Goal: Transaction & Acquisition: Purchase product/service

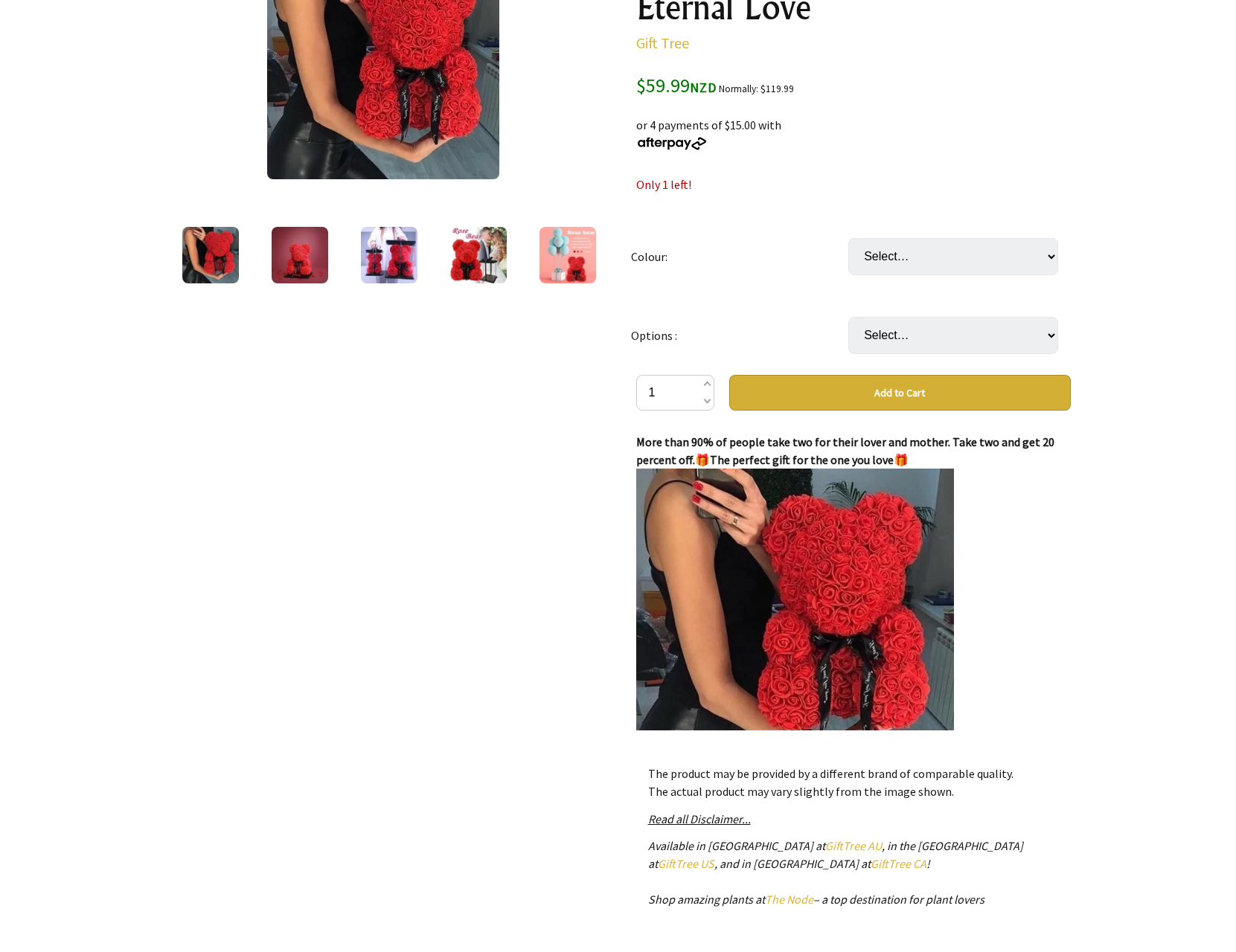
scroll to position [148, 0]
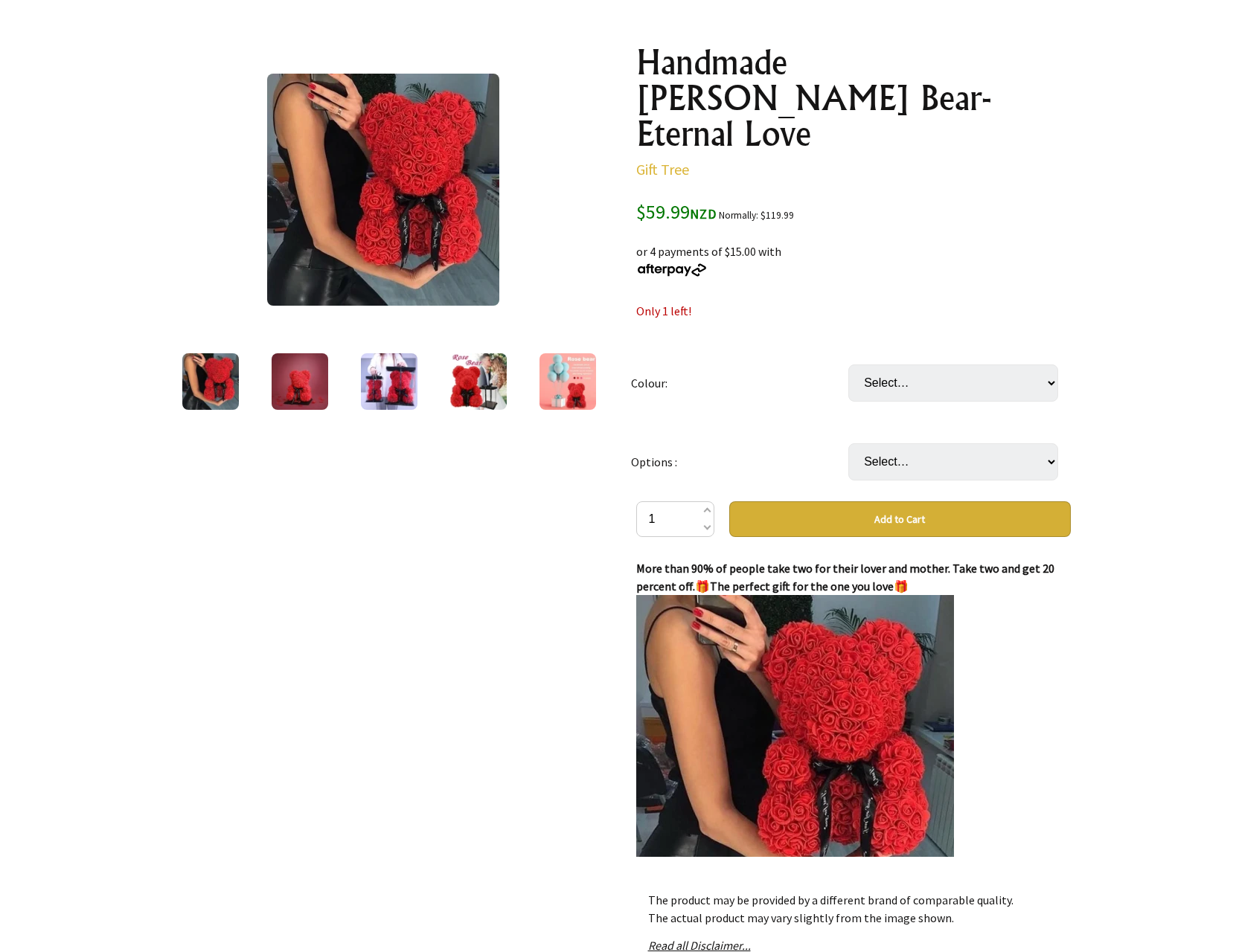
click at [296, 393] on img at bounding box center [299, 381] width 57 height 57
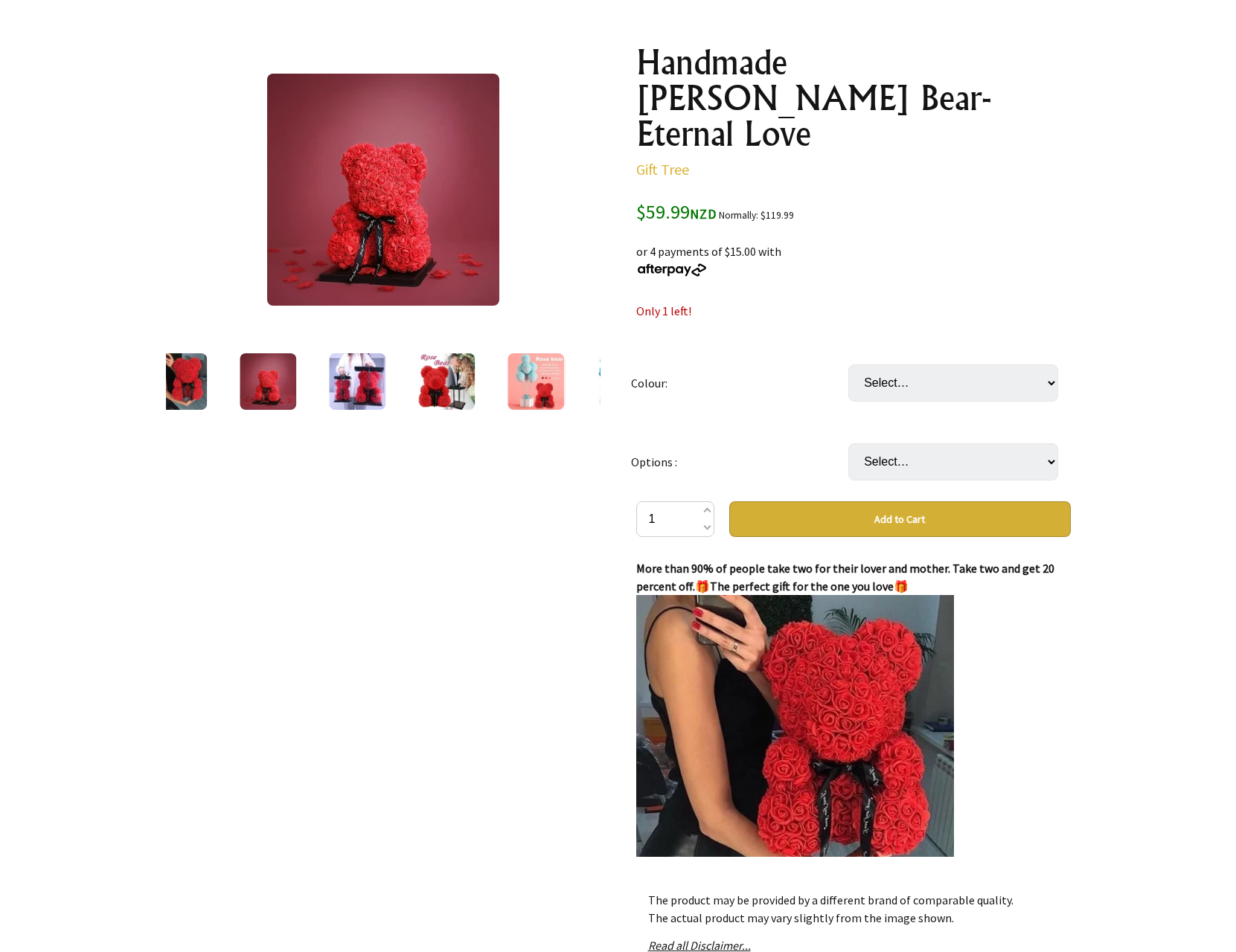
click at [304, 385] on div at bounding box center [268, 381] width 89 height 63
click at [341, 383] on img at bounding box center [356, 381] width 57 height 57
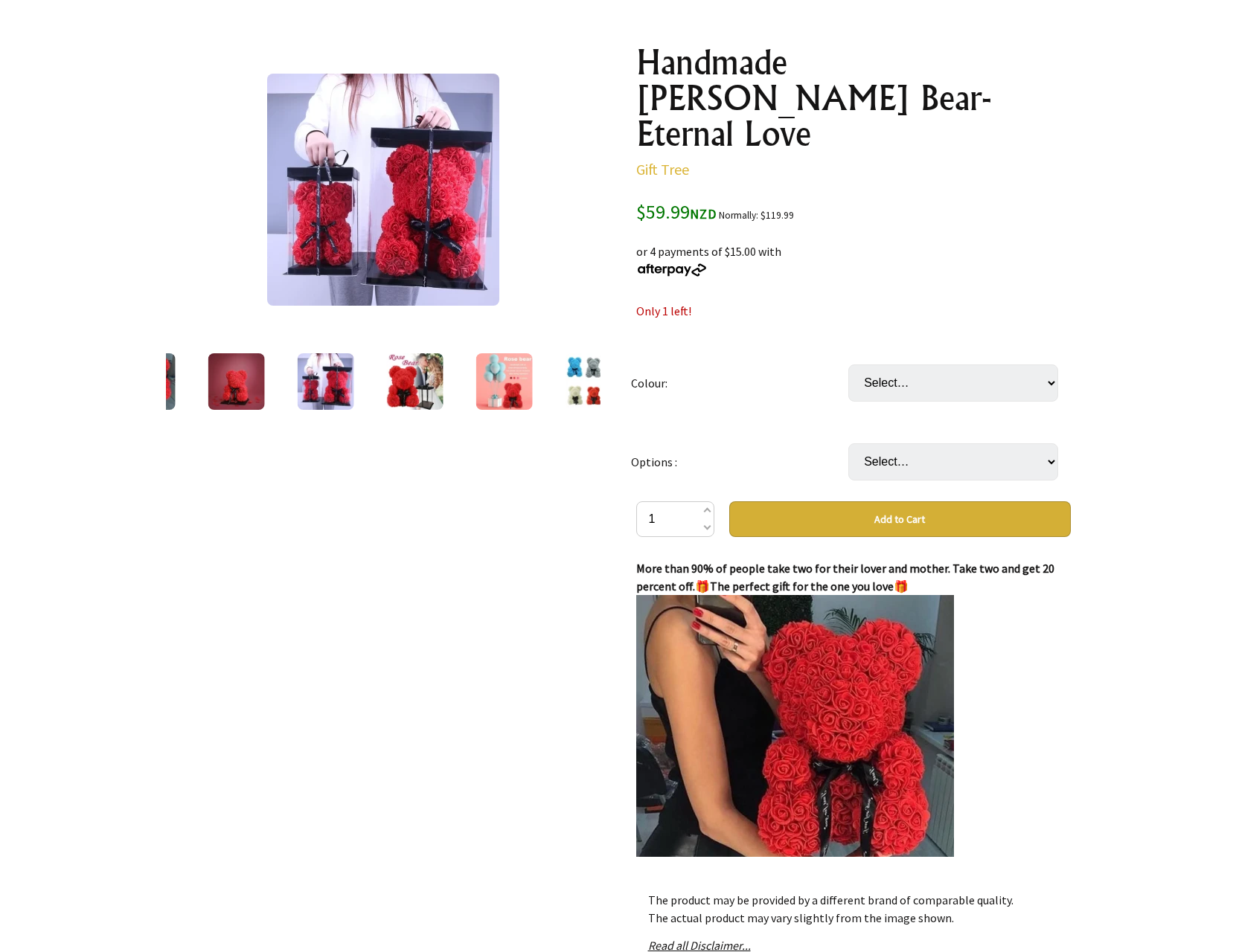
click at [341, 383] on img at bounding box center [325, 381] width 57 height 57
click at [393, 398] on img at bounding box center [414, 381] width 57 height 57
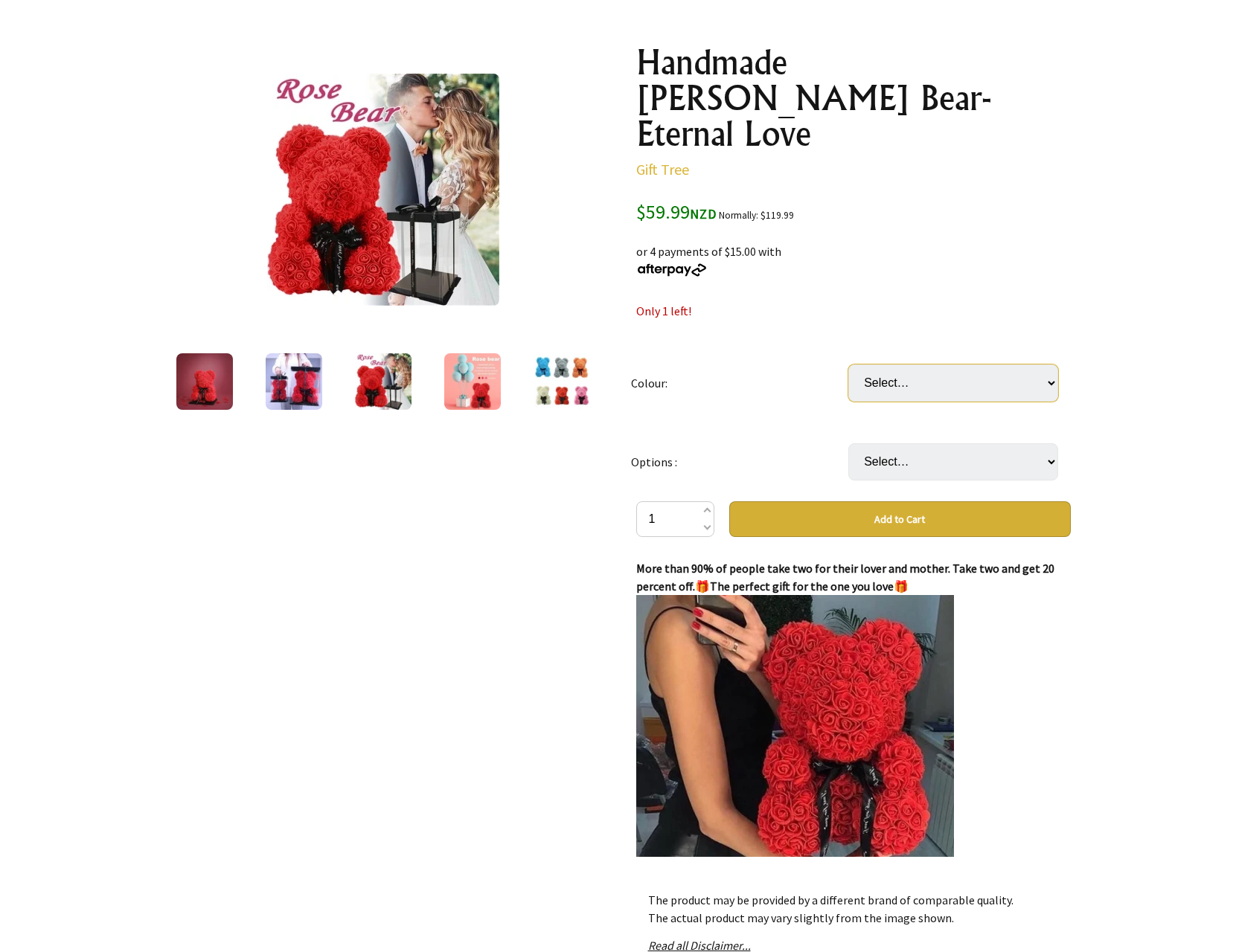
click at [939, 365] on select "Select… Red Pink Purple Blue White Green" at bounding box center [953, 383] width 210 height 37
select select "Purple"
click at [848, 365] on select "Select… Red Pink Purple Blue White Green" at bounding box center [953, 383] width 210 height 37
click at [558, 384] on img at bounding box center [561, 381] width 57 height 57
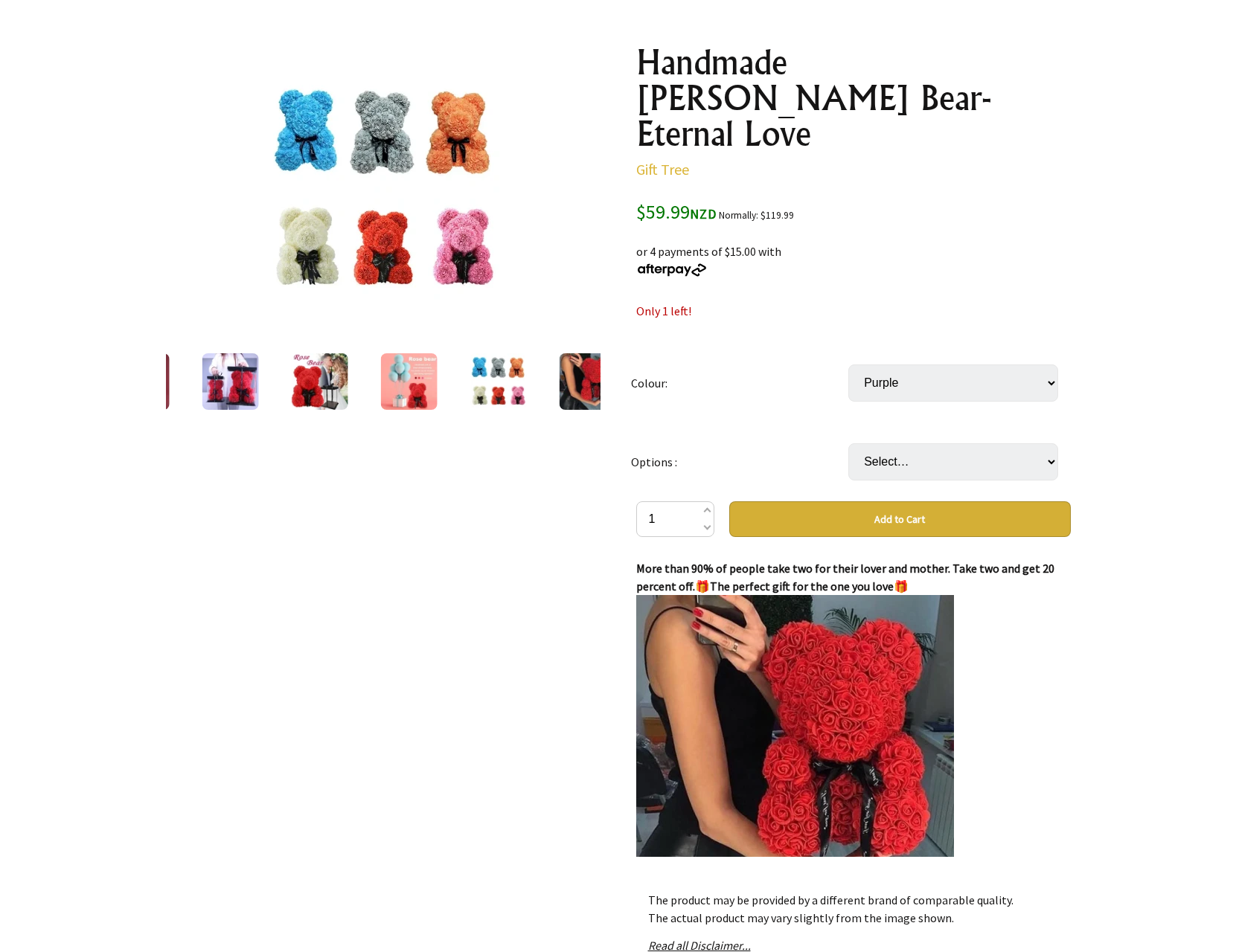
click at [586, 384] on img at bounding box center [586, 381] width 57 height 57
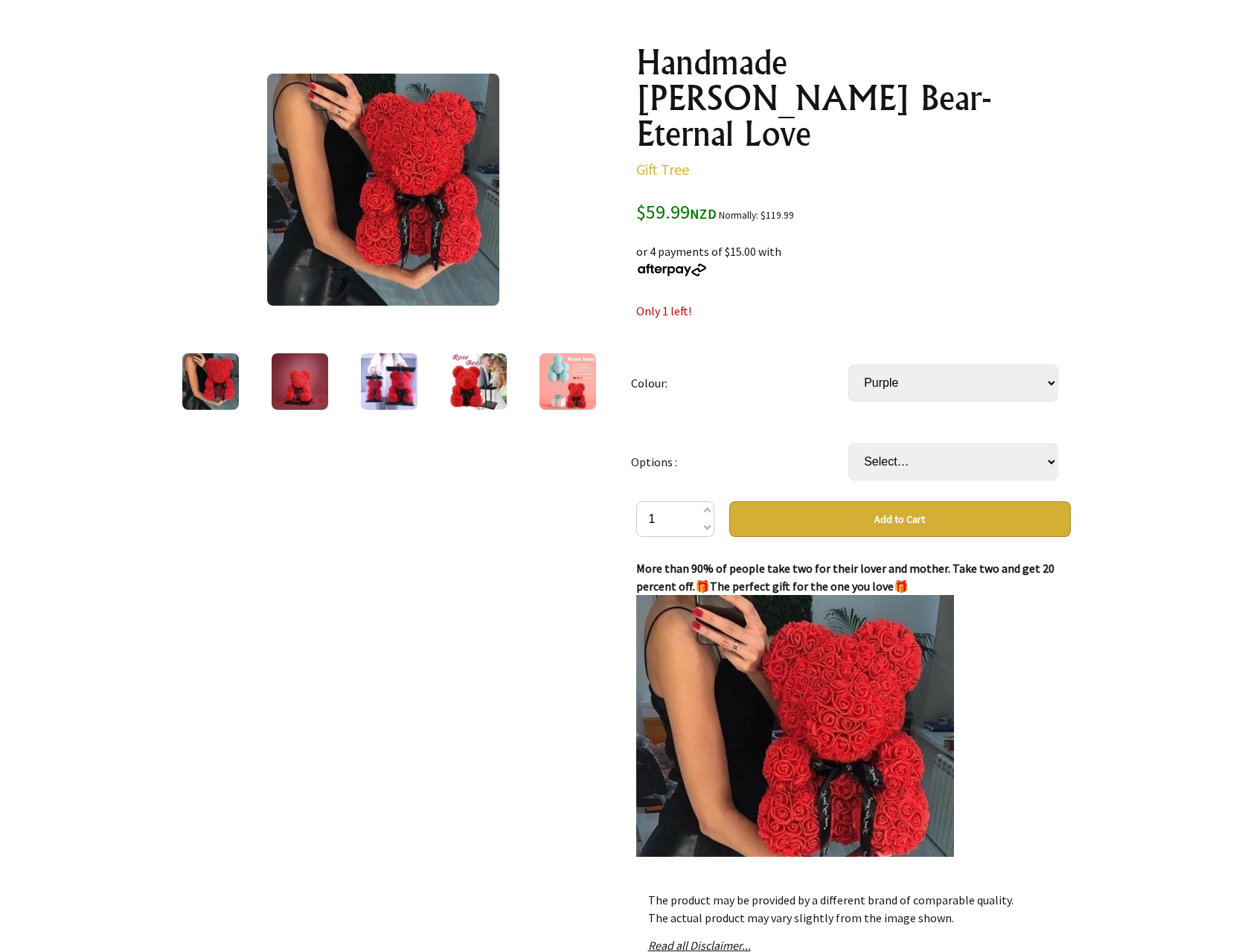
click at [529, 379] on div at bounding box center [568, 381] width 89 height 63
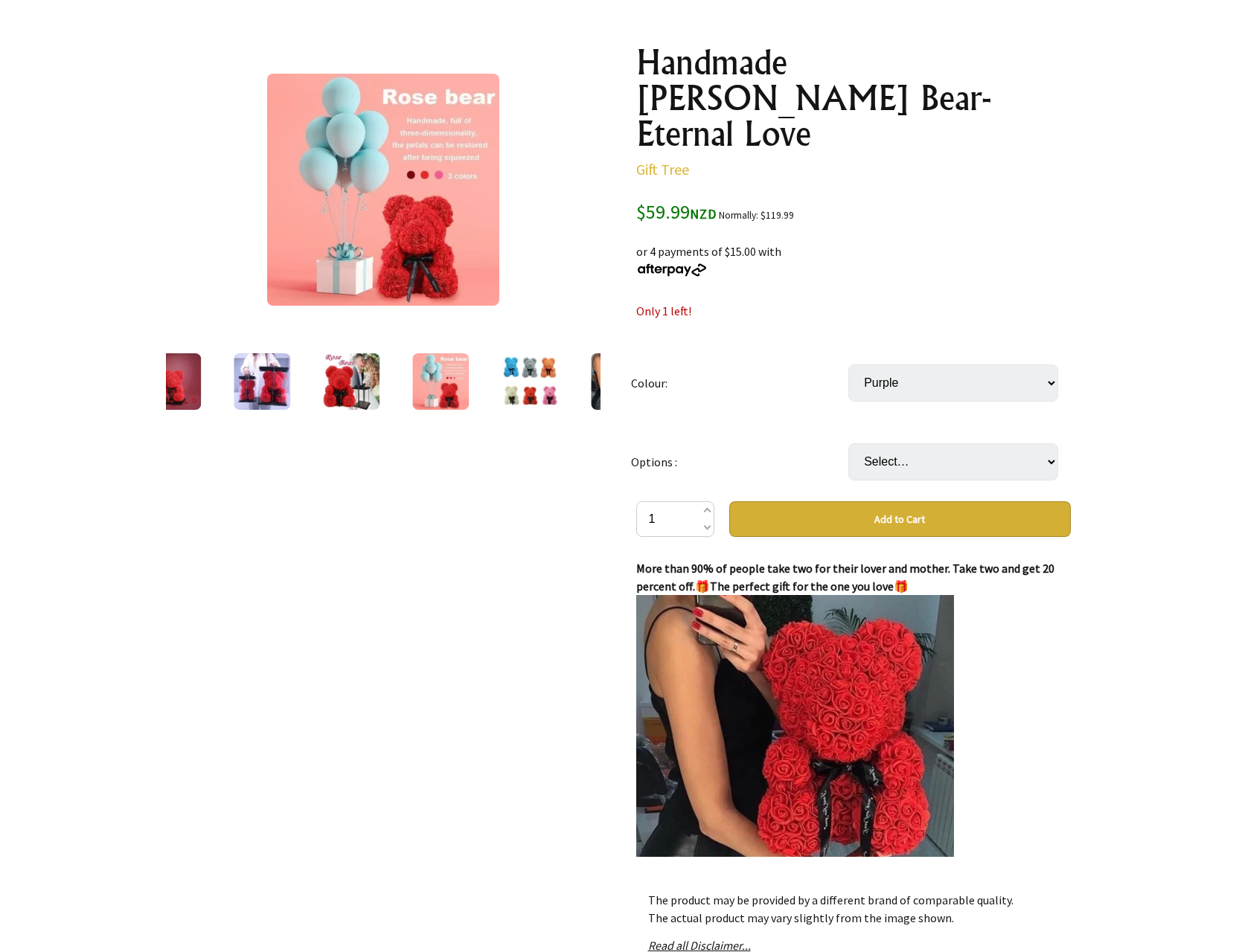
click at [523, 375] on img at bounding box center [529, 381] width 57 height 57
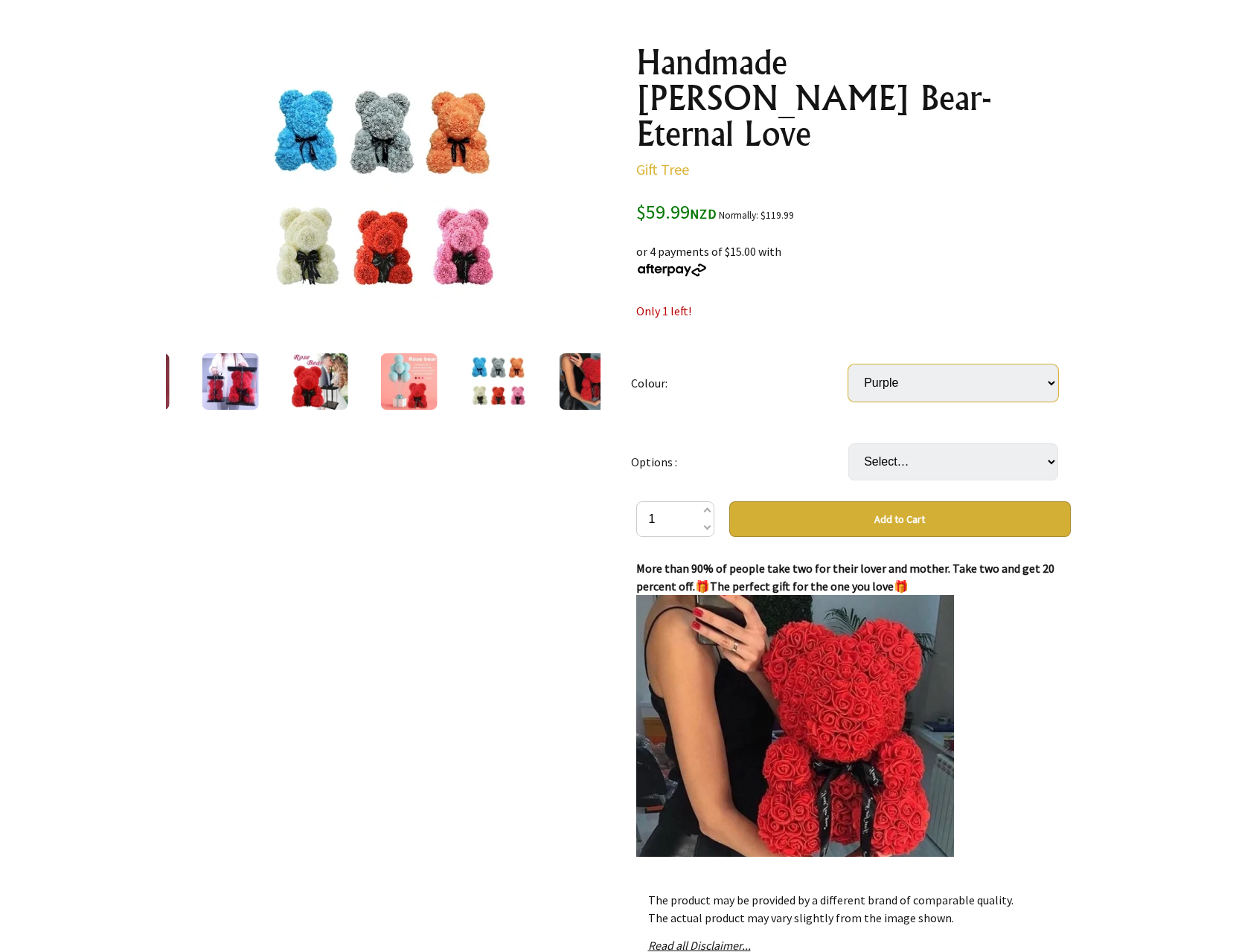
click at [1045, 365] on select "Select… Red Pink Purple Blue White Green" at bounding box center [953, 383] width 210 height 37
click at [1065, 302] on div "Only 1 left!" at bounding box center [853, 311] width 434 height 18
click at [1024, 443] on select "Select… Without a Box WIth Box (+ $19.99)" at bounding box center [953, 461] width 210 height 37
click at [756, 423] on td "Options :" at bounding box center [739, 462] width 217 height 79
click at [984, 365] on select "Select… Red Pink Purple Blue White Green" at bounding box center [953, 383] width 210 height 37
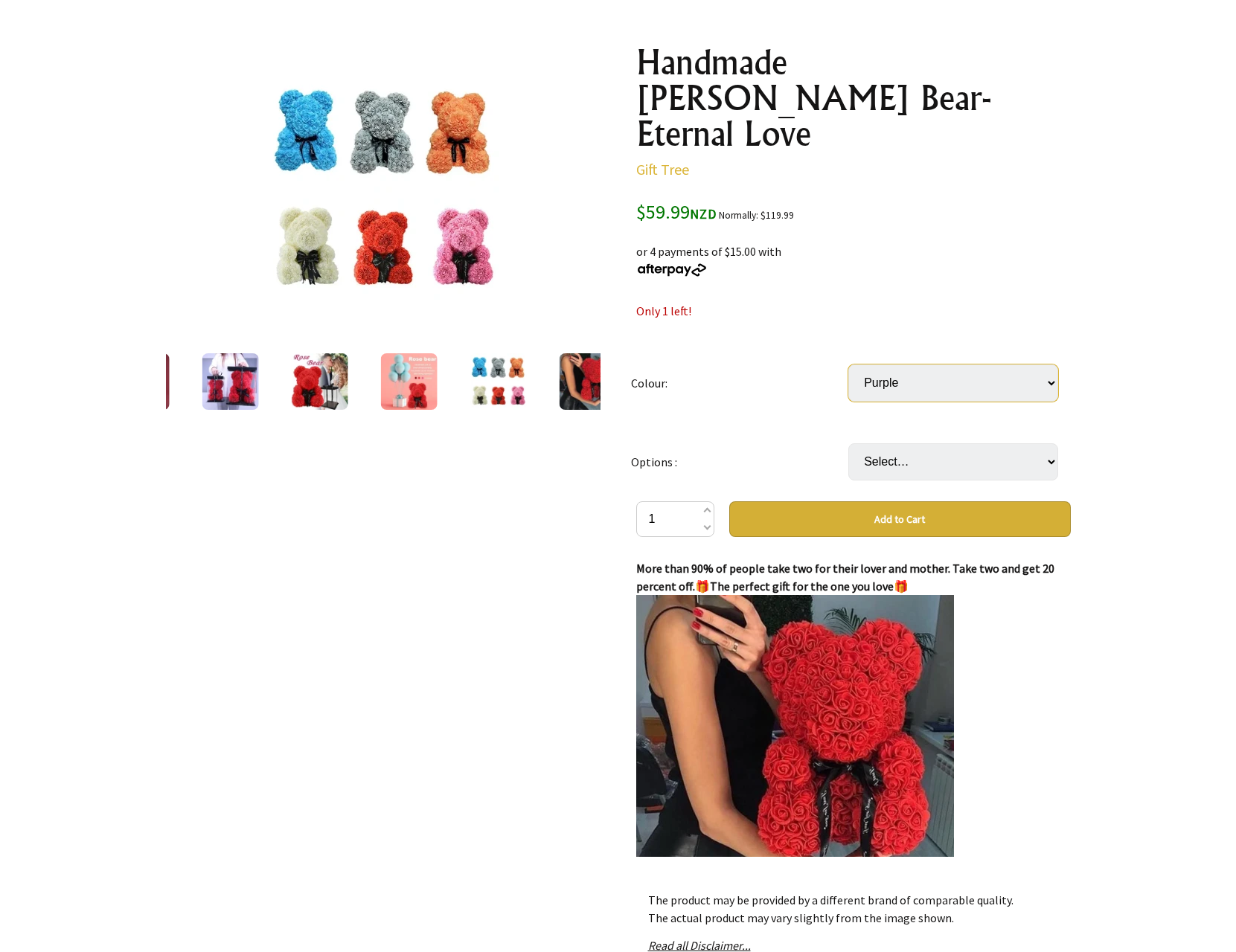
select select "Blue"
click at [848, 365] on select "Select… Red Pink Purple Blue White Green" at bounding box center [953, 383] width 210 height 37
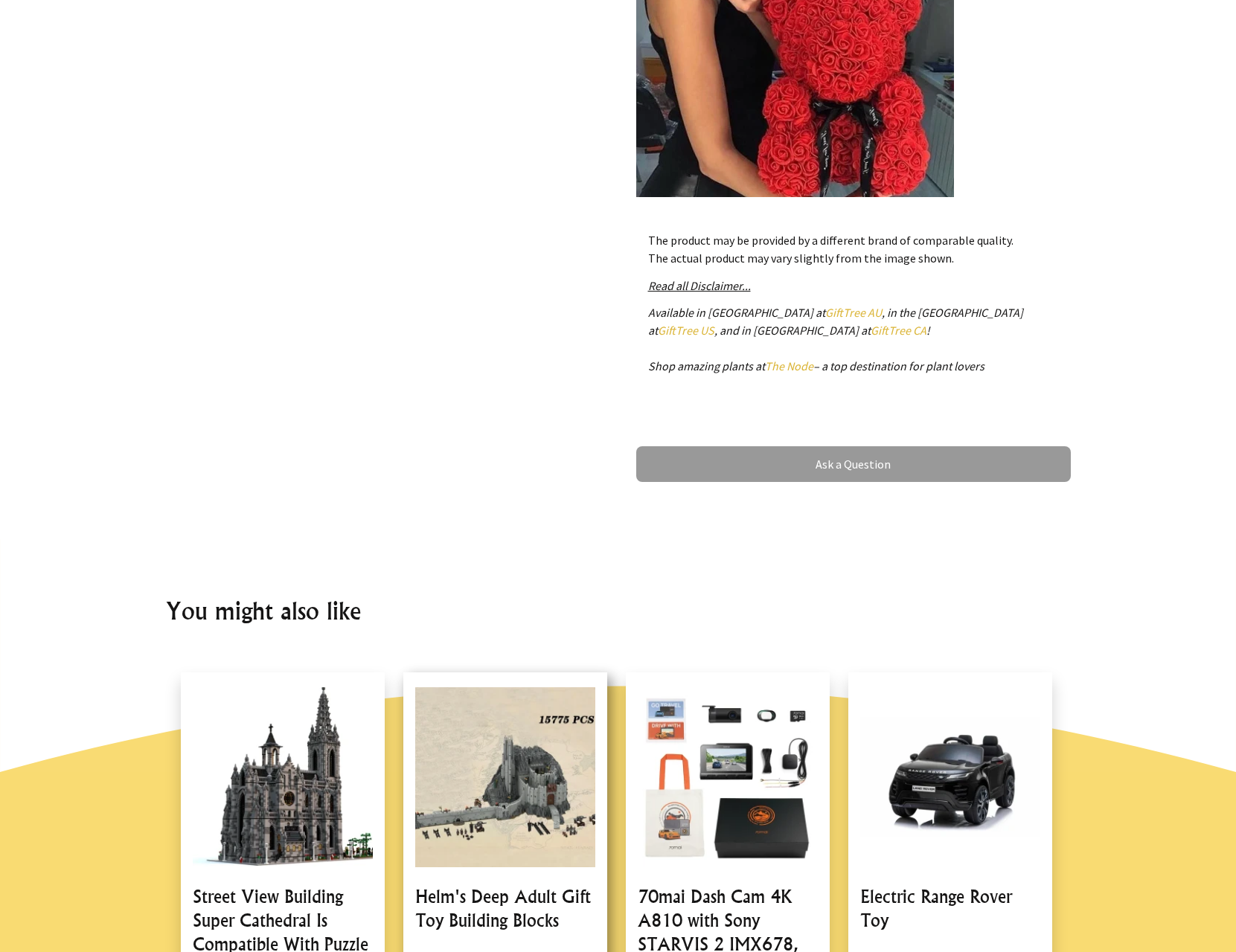
scroll to position [892, 0]
